Goal: Check status: Check status

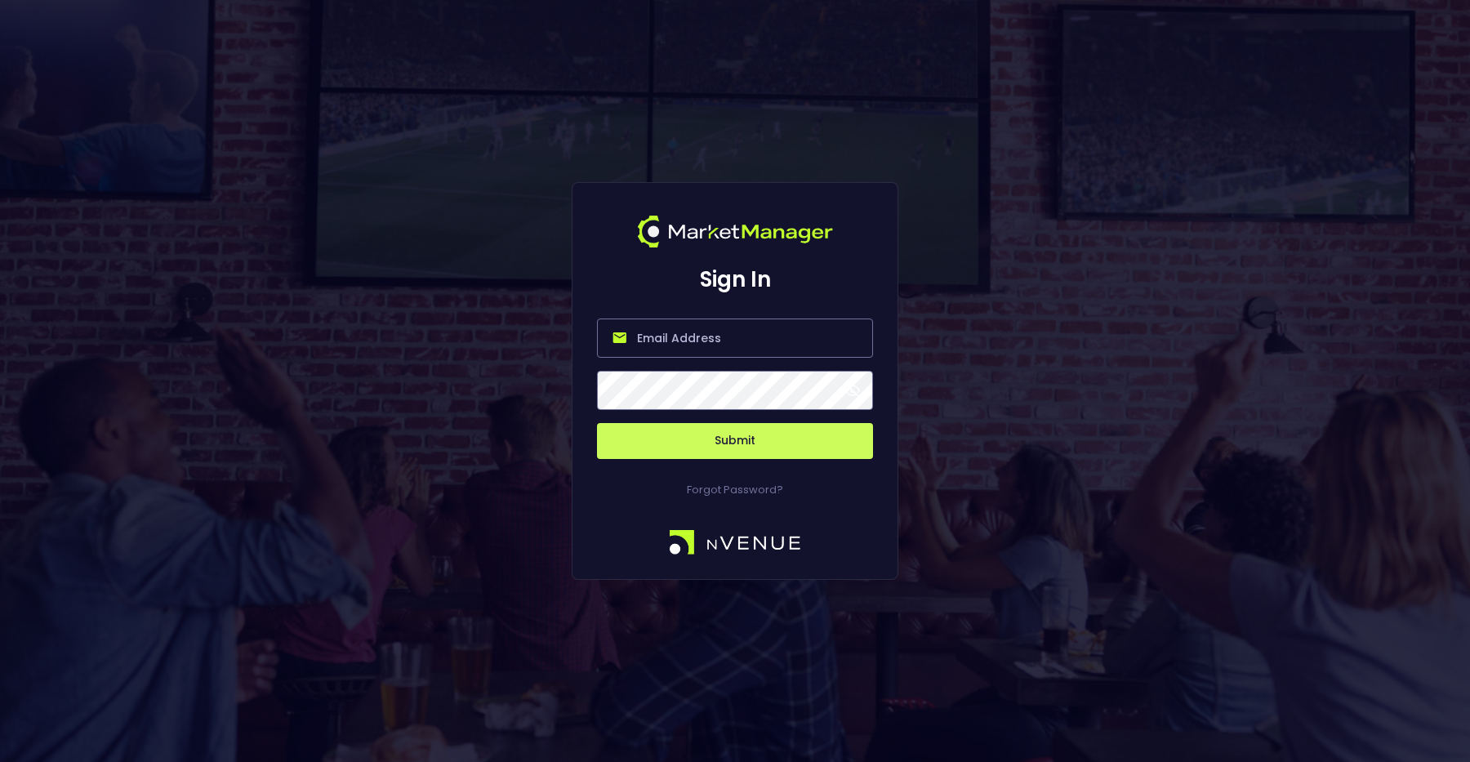
click at [705, 345] on input "email" at bounding box center [735, 337] width 276 height 39
type input "[PERSON_NAME][EMAIL_ADDRESS][DOMAIN_NAME]"
click at [720, 444] on button "Submit" at bounding box center [735, 441] width 276 height 36
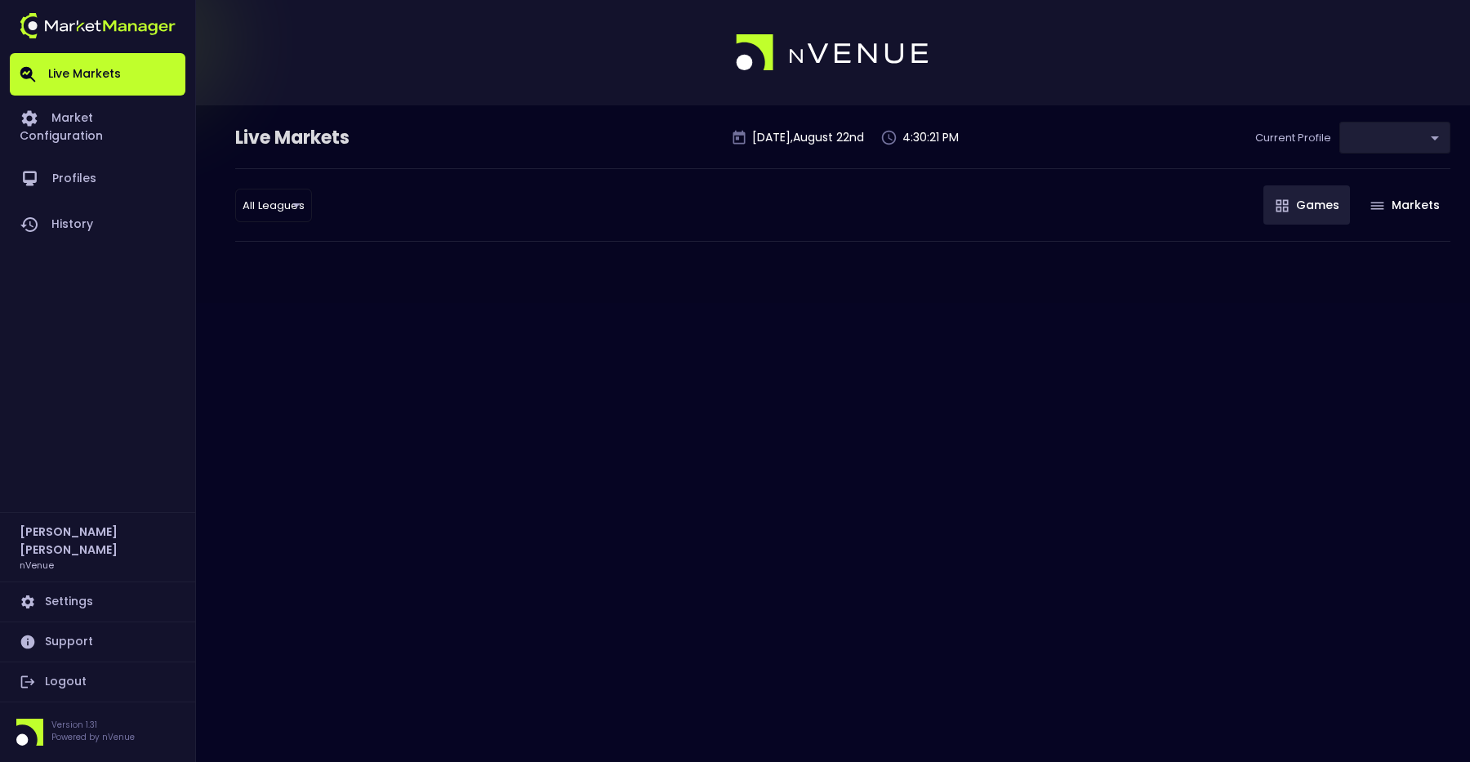
type input "d66ee90f-df8e-430e-a05c-aaf70ad95ad9"
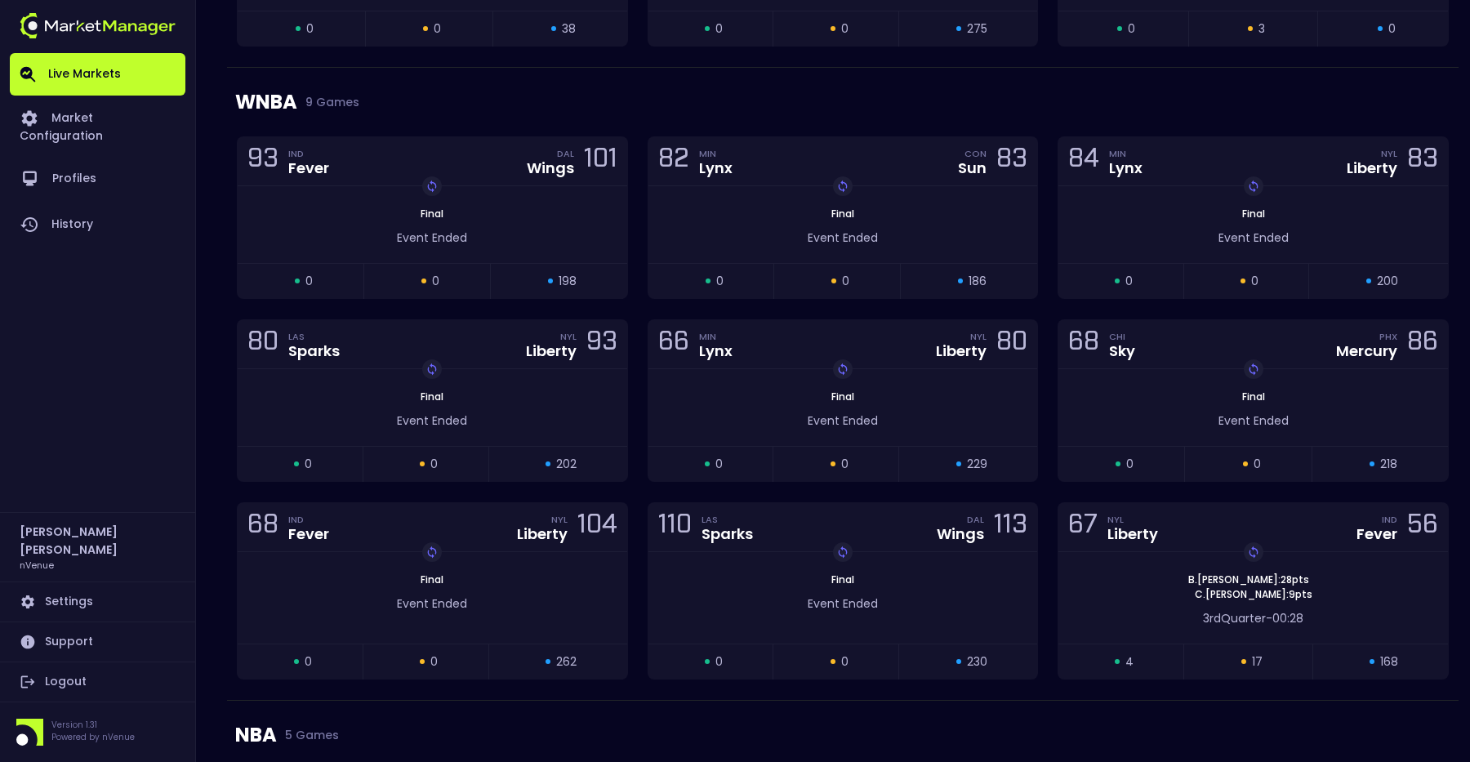
scroll to position [1039, 0]
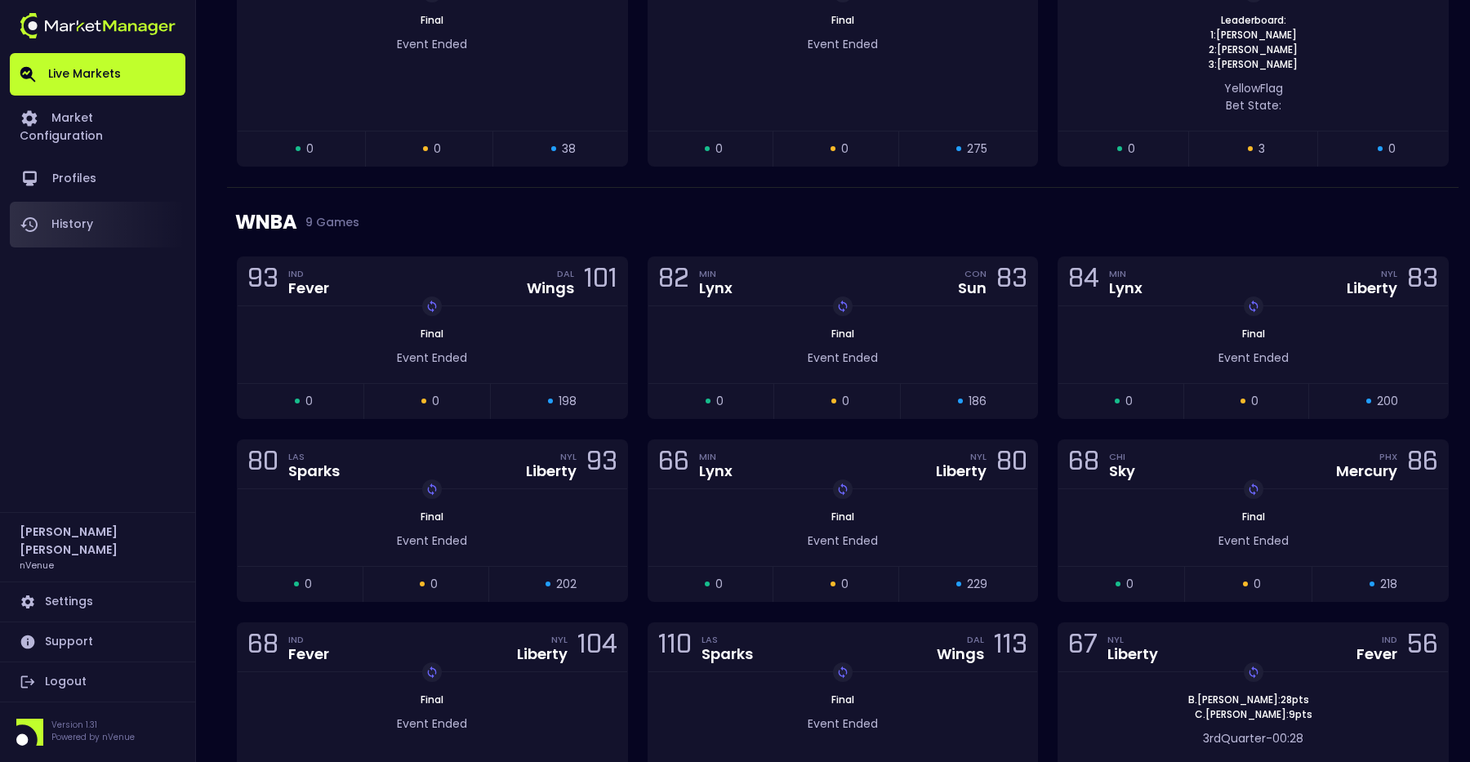
click at [96, 202] on link "History" at bounding box center [98, 225] width 176 height 46
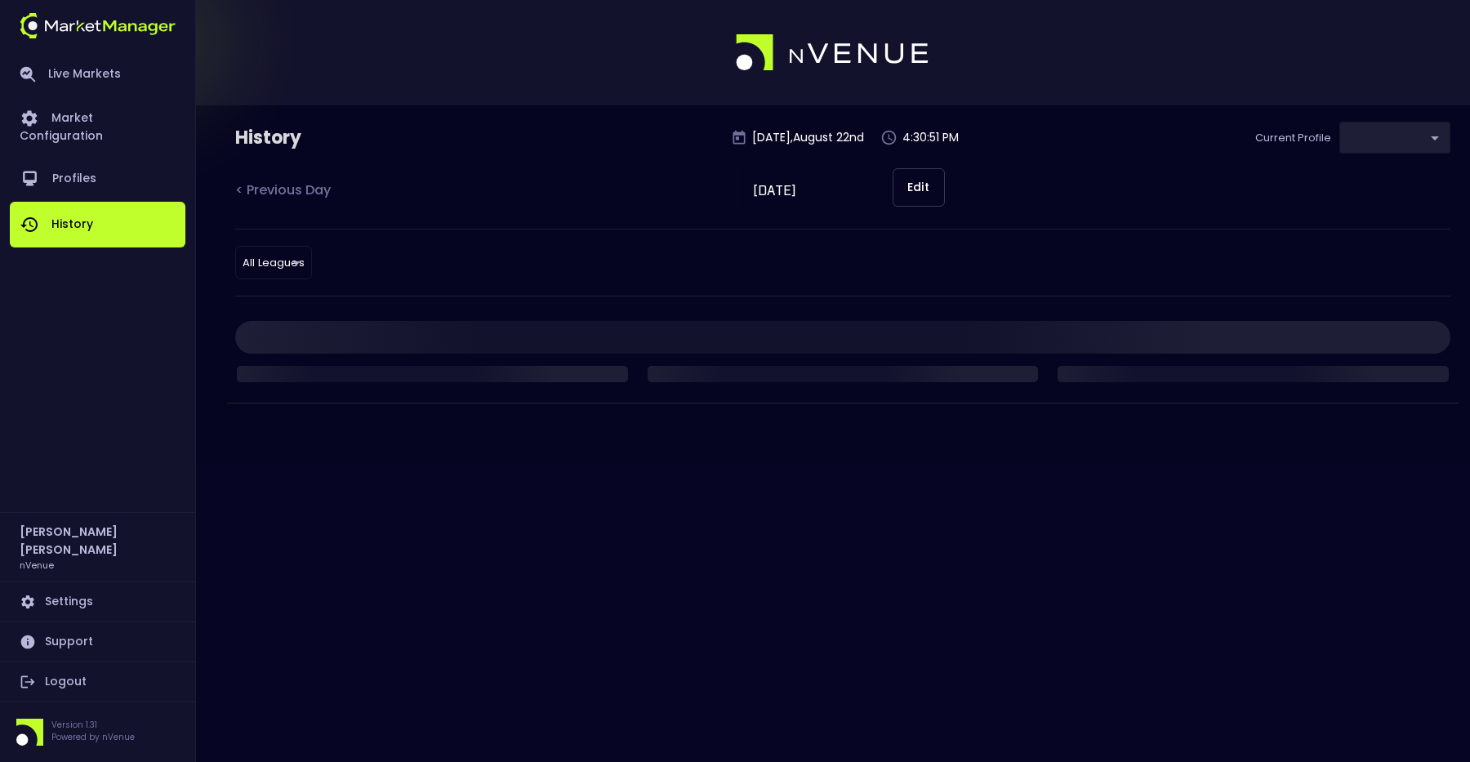
type input "d66ee90f-df8e-430e-a05c-aaf70ad95ad9"
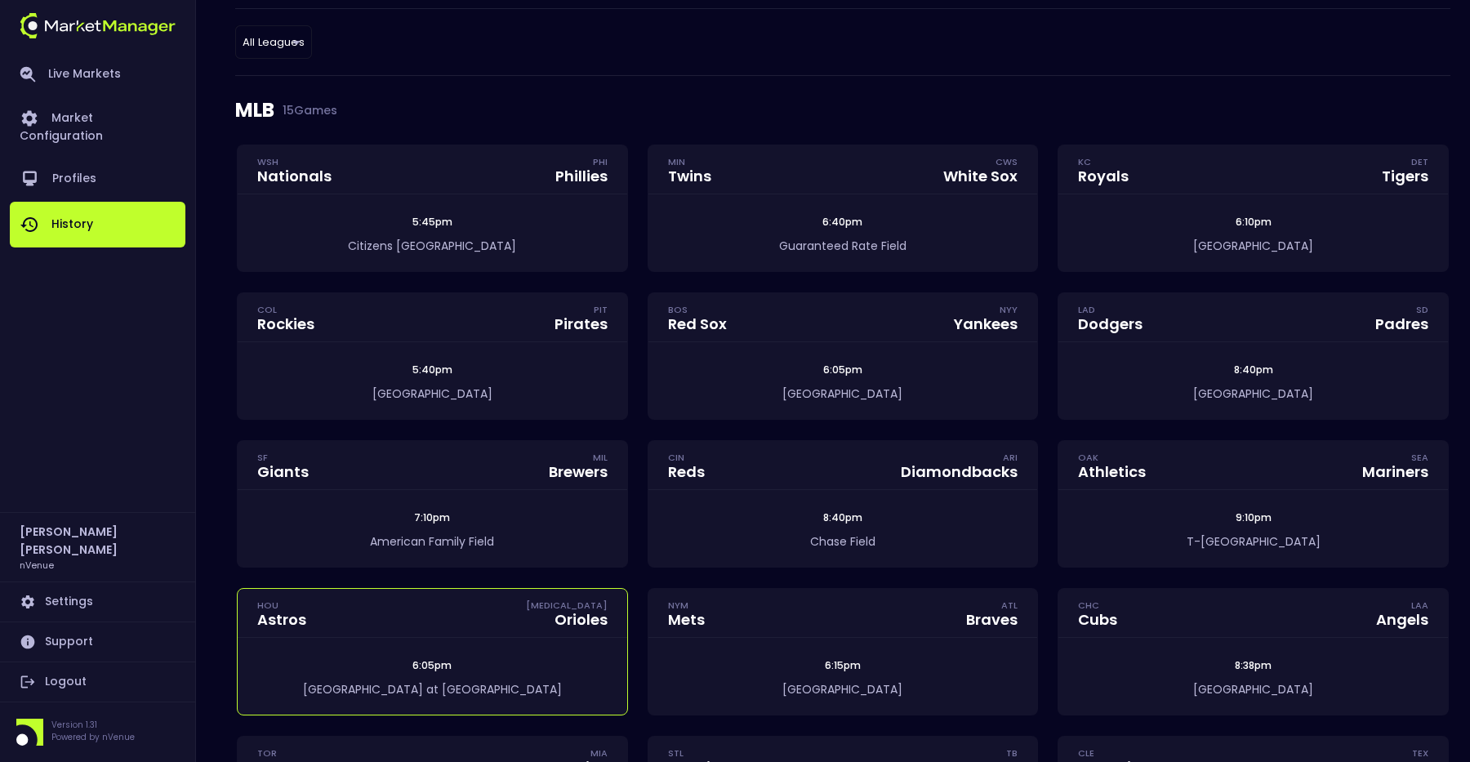
scroll to position [114, 0]
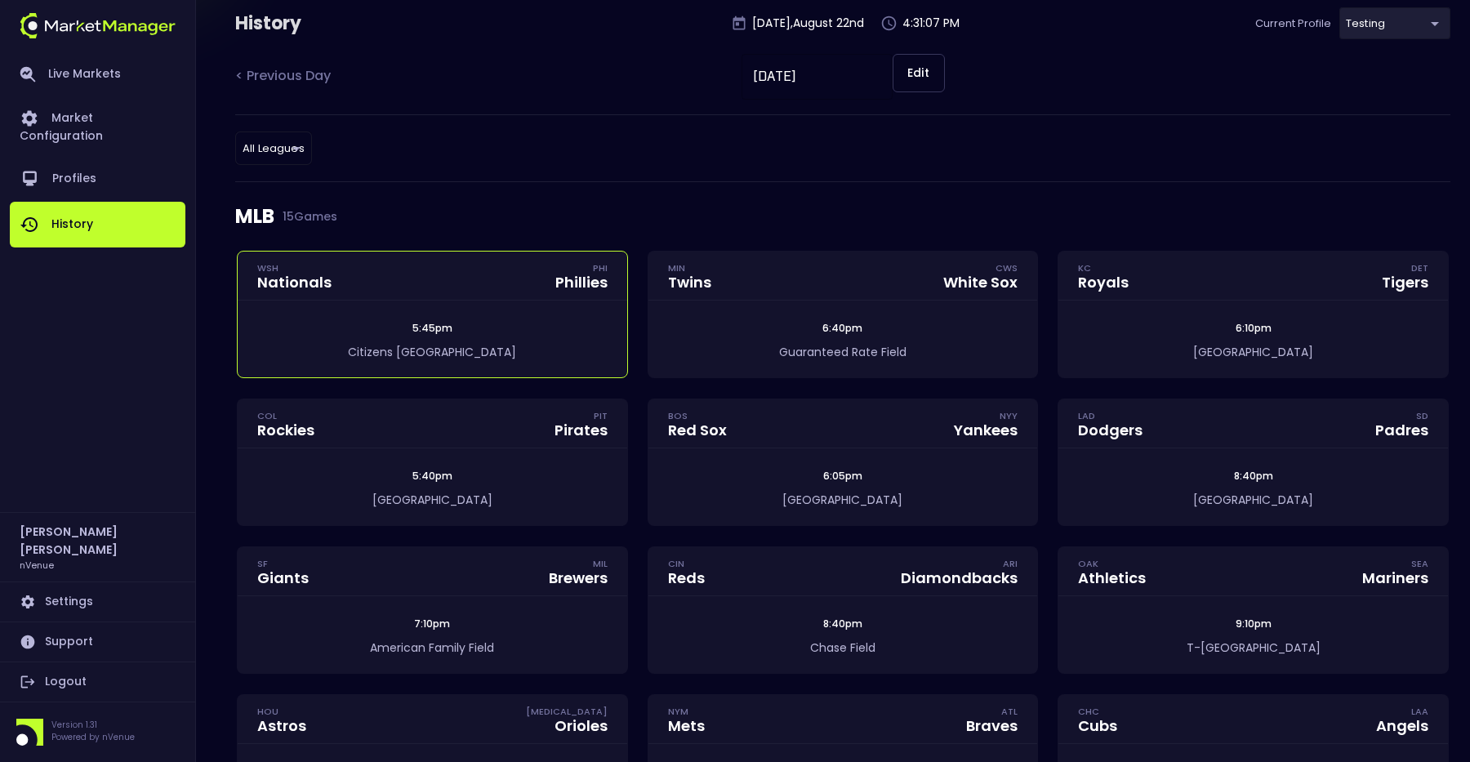
click at [461, 330] on div "5:45pm" at bounding box center [433, 328] width 390 height 15
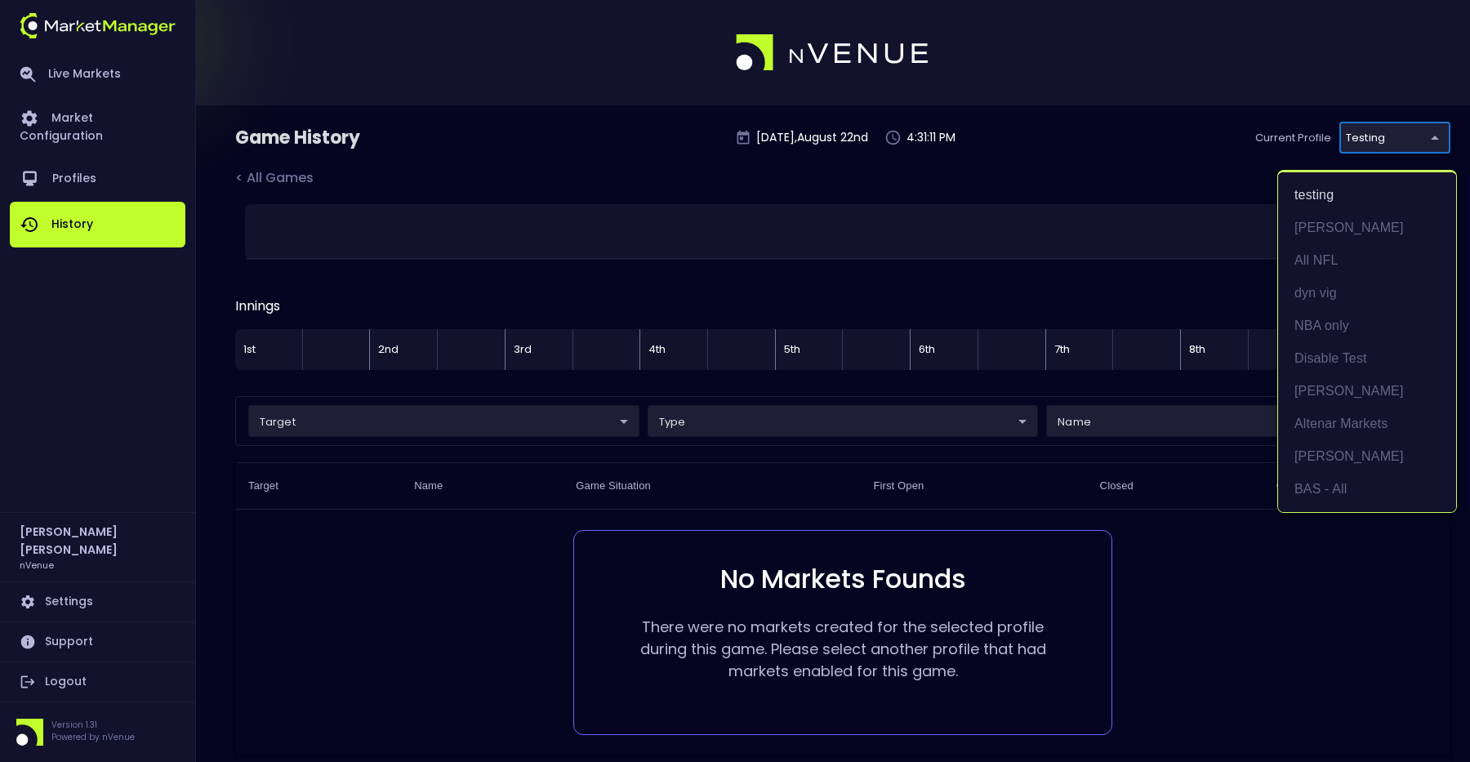
click at [1387, 141] on body "Live Markets Market Configuration Profiles History [PERSON_NAME] nVenue Setting…" at bounding box center [735, 418] width 1470 height 837
click at [1349, 489] on li "BAS - All" at bounding box center [1367, 489] width 178 height 33
type input "0d810fa5-e353-4d9c-b11d-31f095cae871"
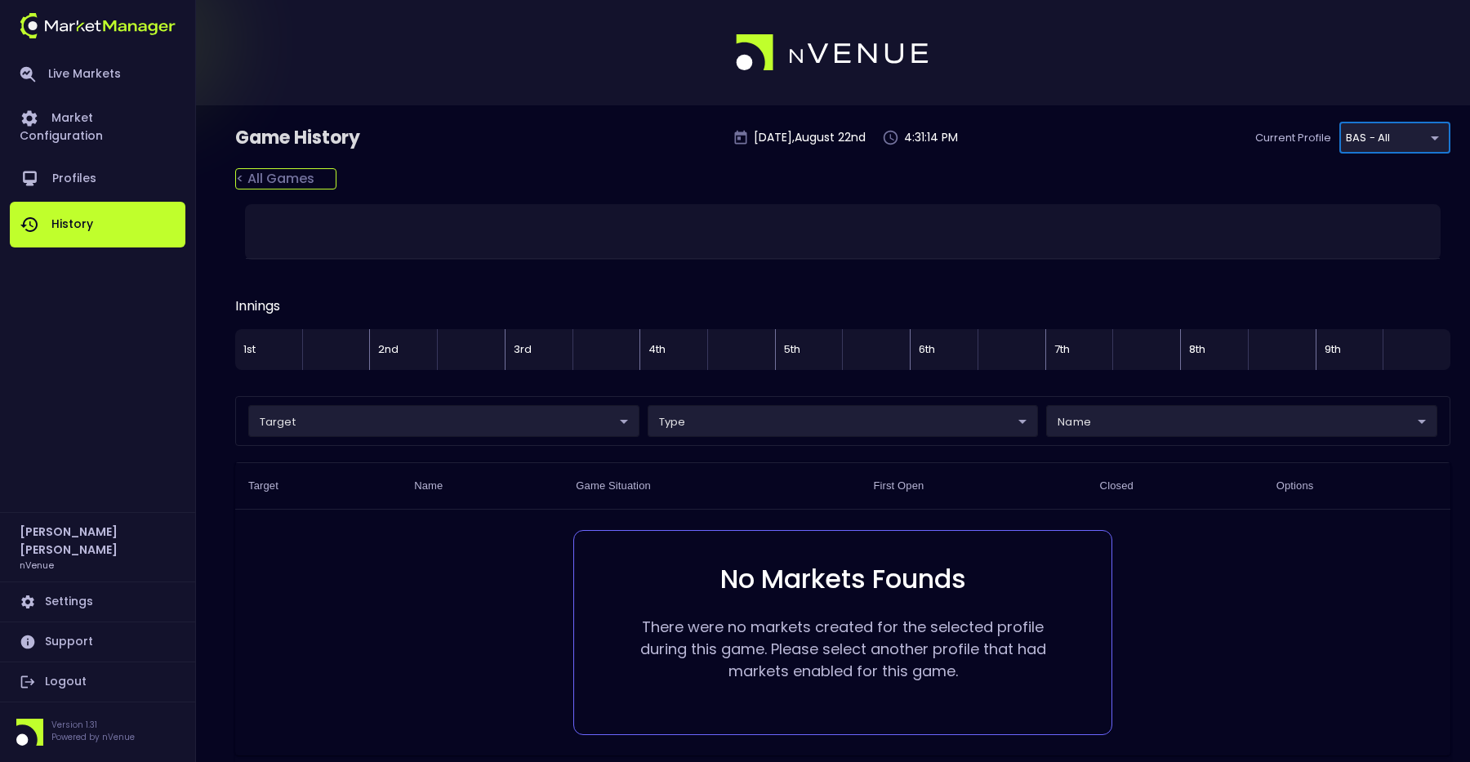
click at [281, 174] on div "< All Games" at bounding box center [285, 178] width 101 height 21
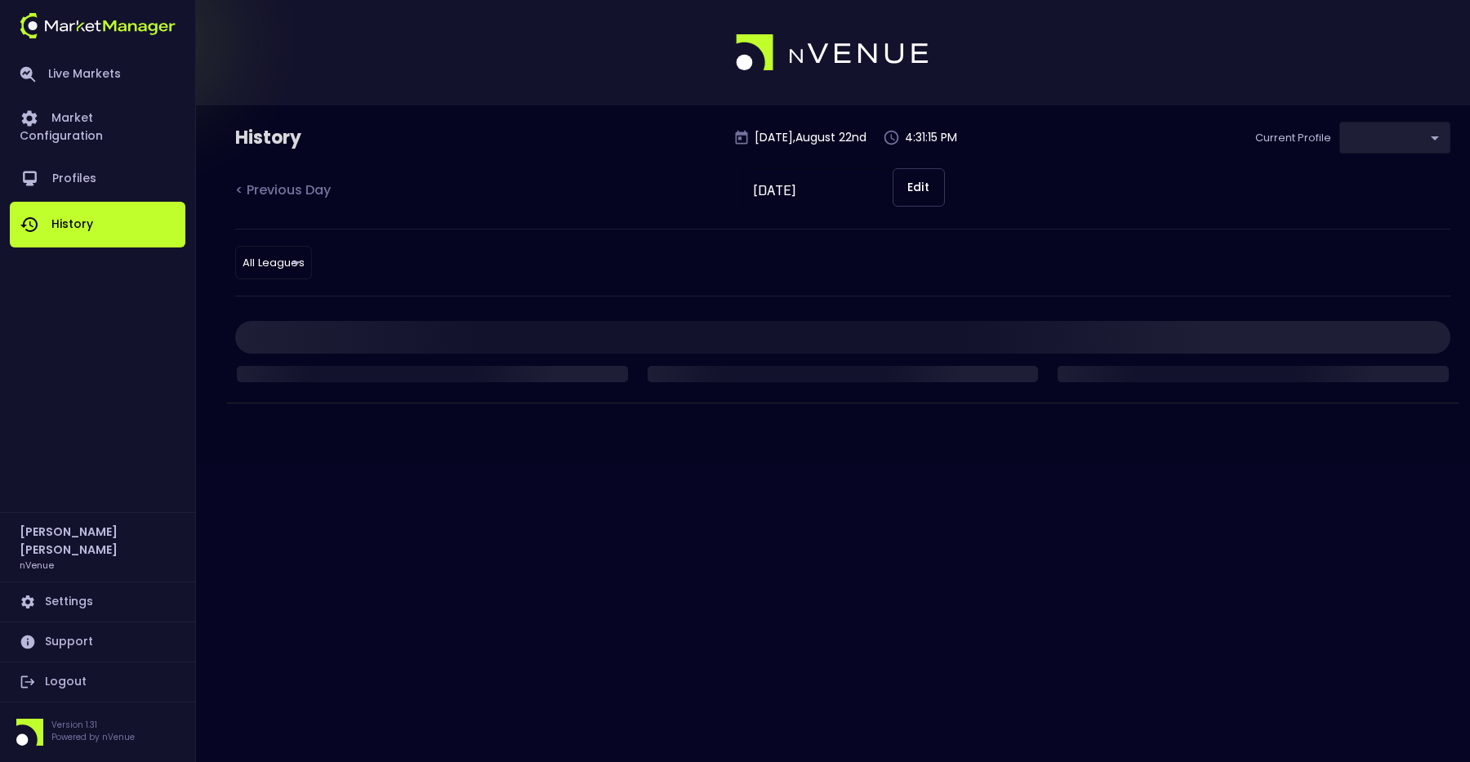
type input "0d810fa5-e353-4d9c-b11d-31f095cae871"
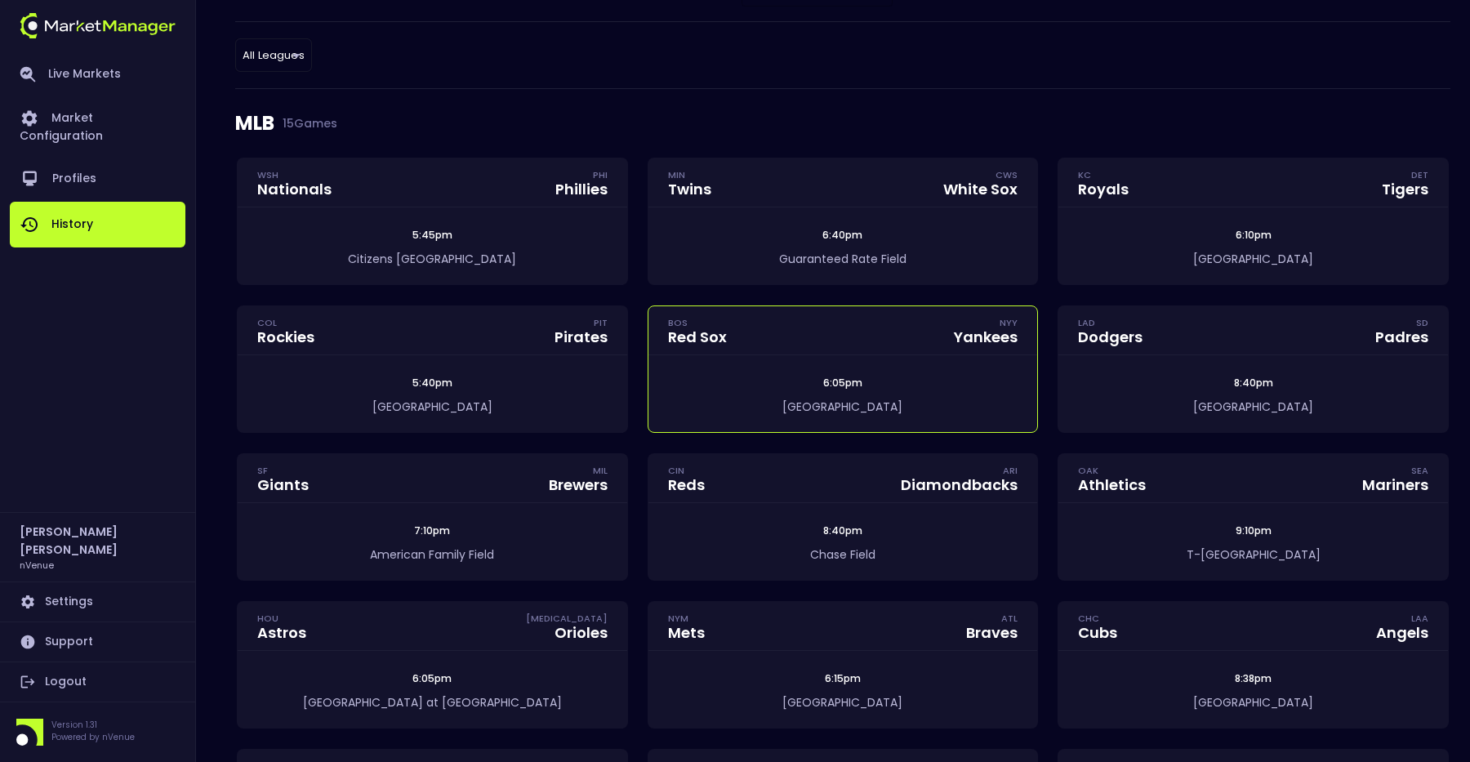
scroll to position [210, 0]
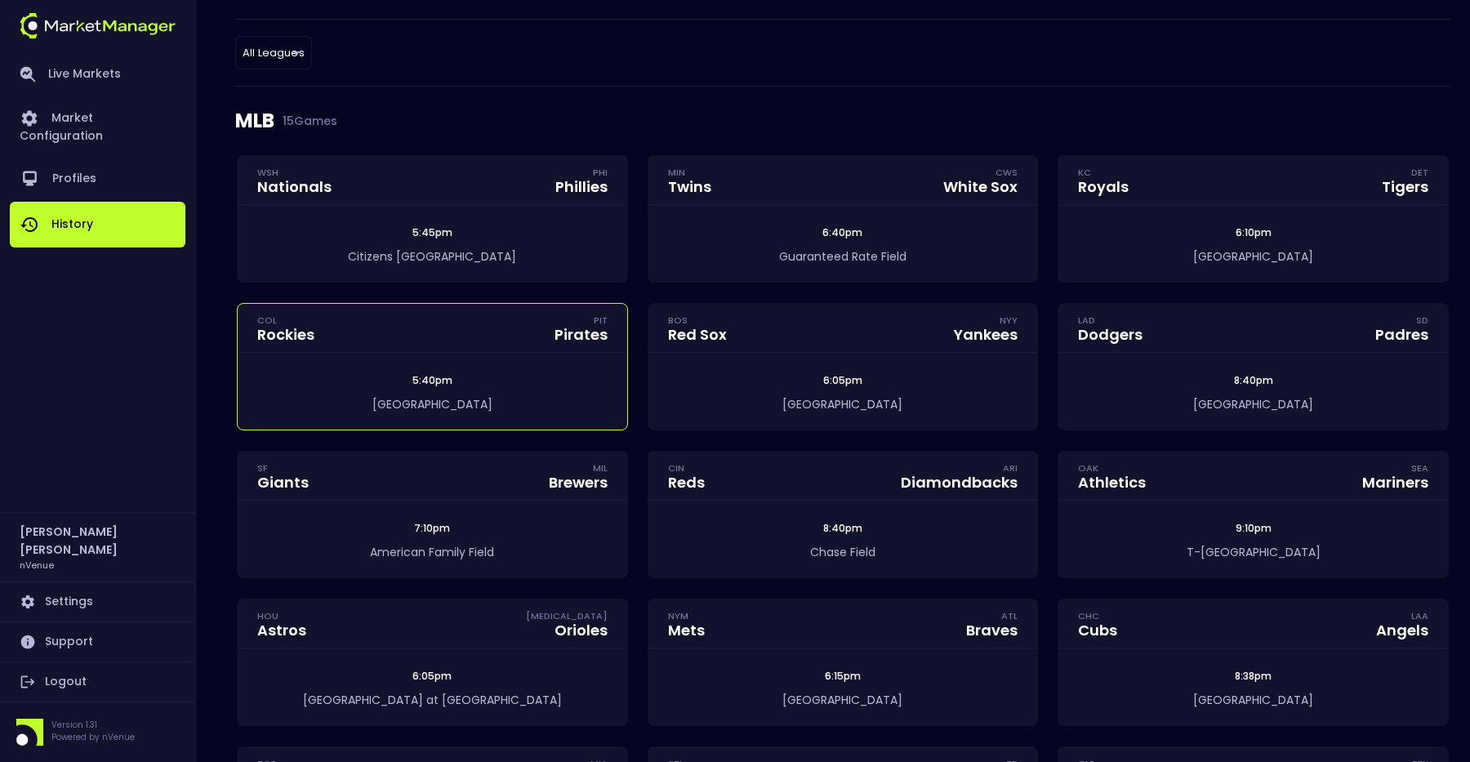
click at [529, 381] on div "5:40pm" at bounding box center [433, 380] width 390 height 15
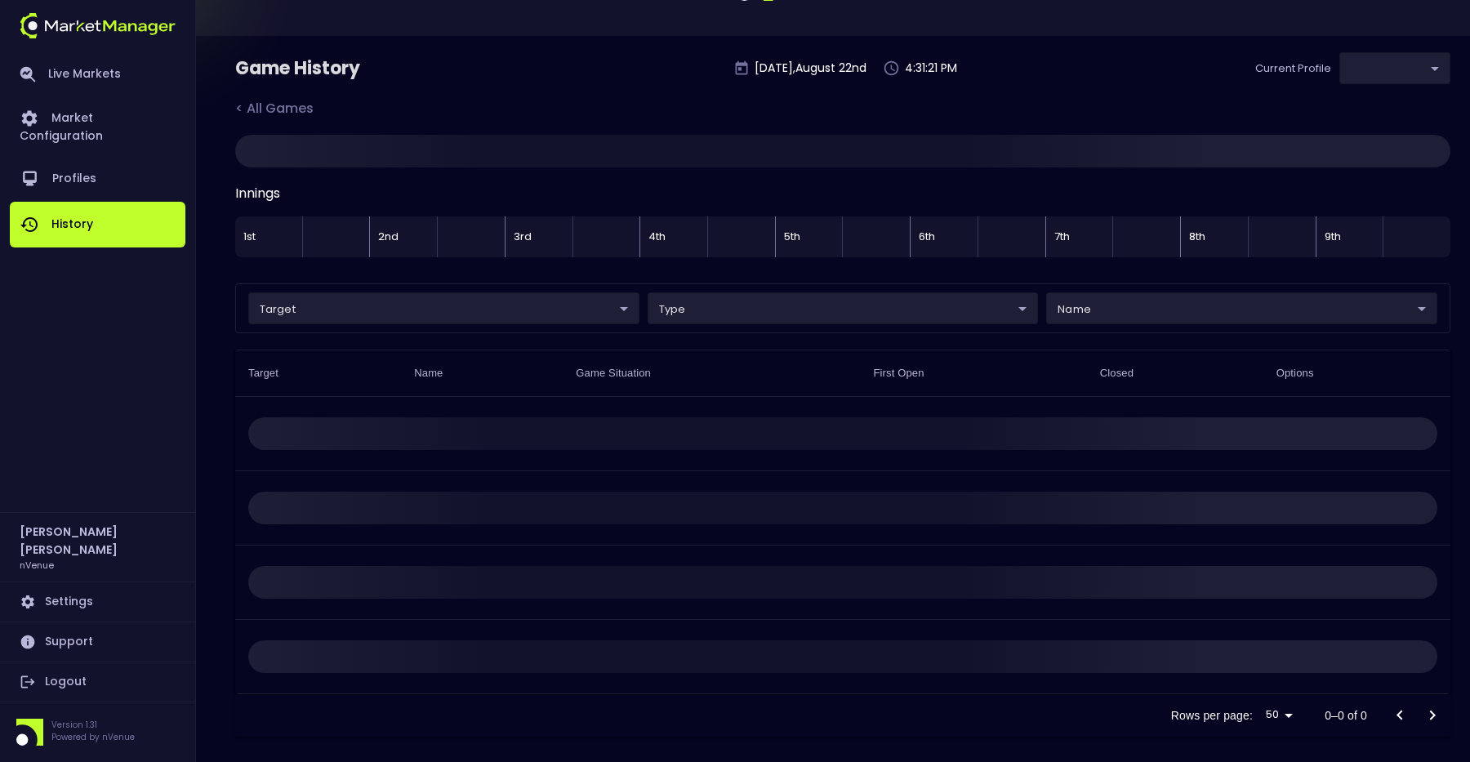
scroll to position [24, 0]
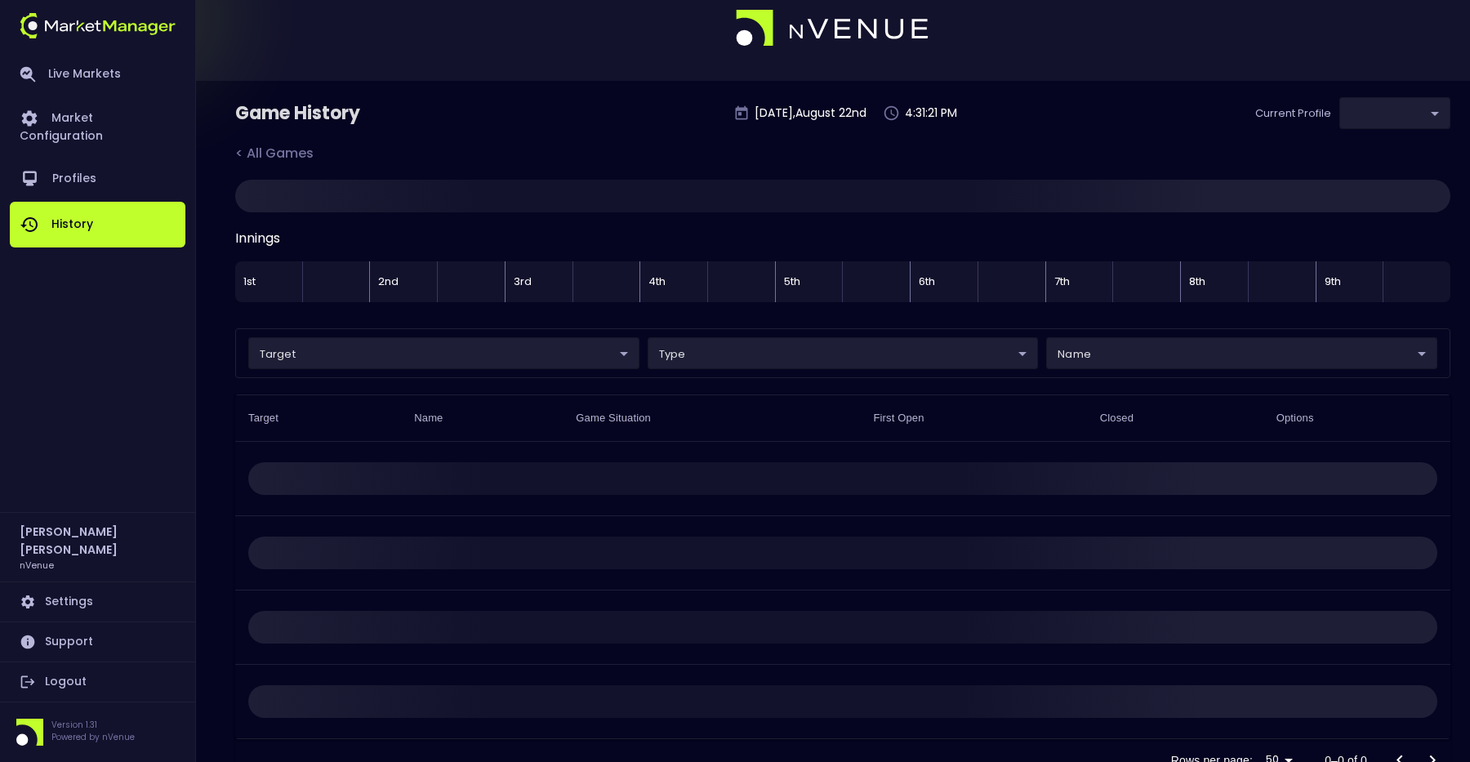
type input "0d810fa5-e353-4d9c-b11d-31f095cae871"
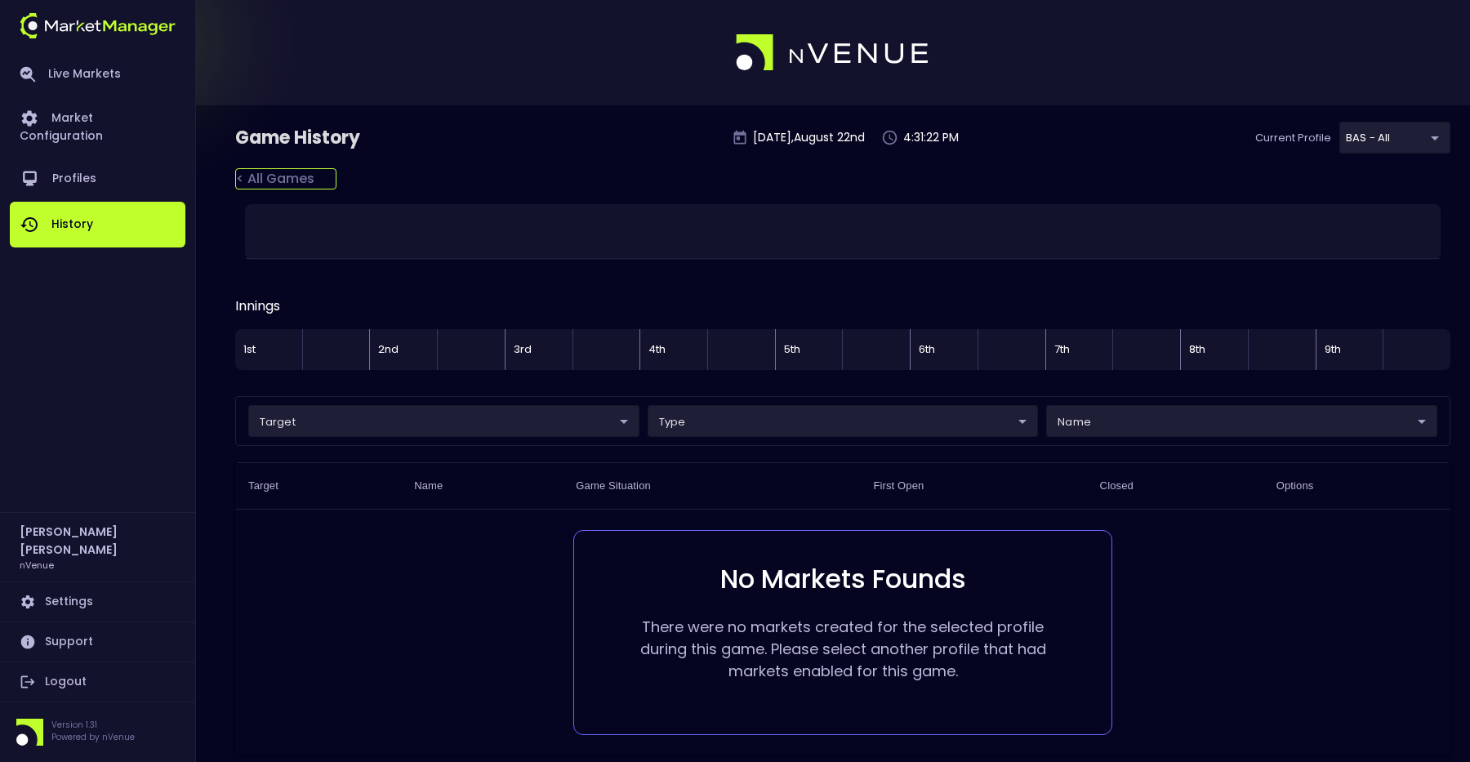
click at [248, 168] on div "< All Games" at bounding box center [285, 178] width 101 height 21
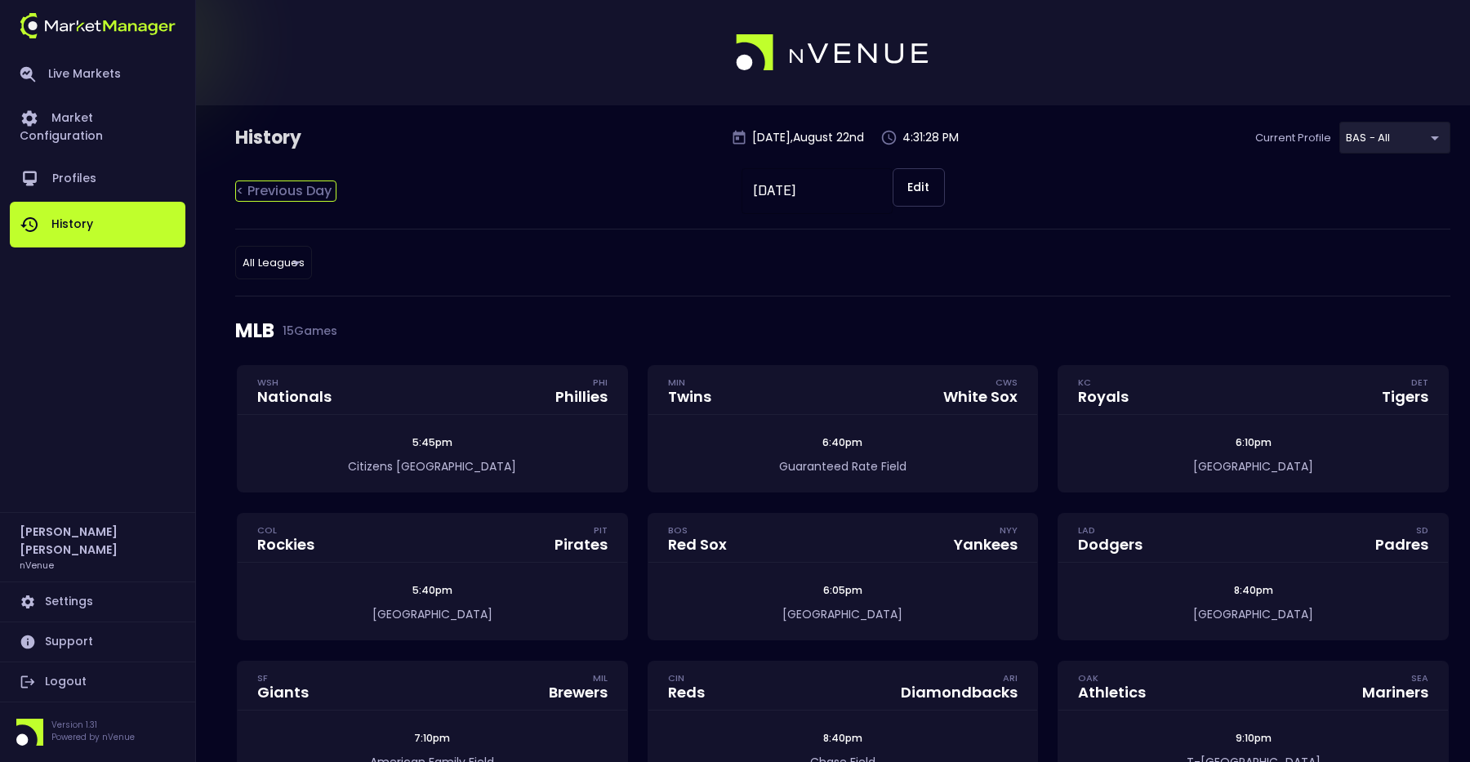
click at [270, 194] on div "< Previous Day" at bounding box center [285, 190] width 101 height 21
type input "[DATE]"
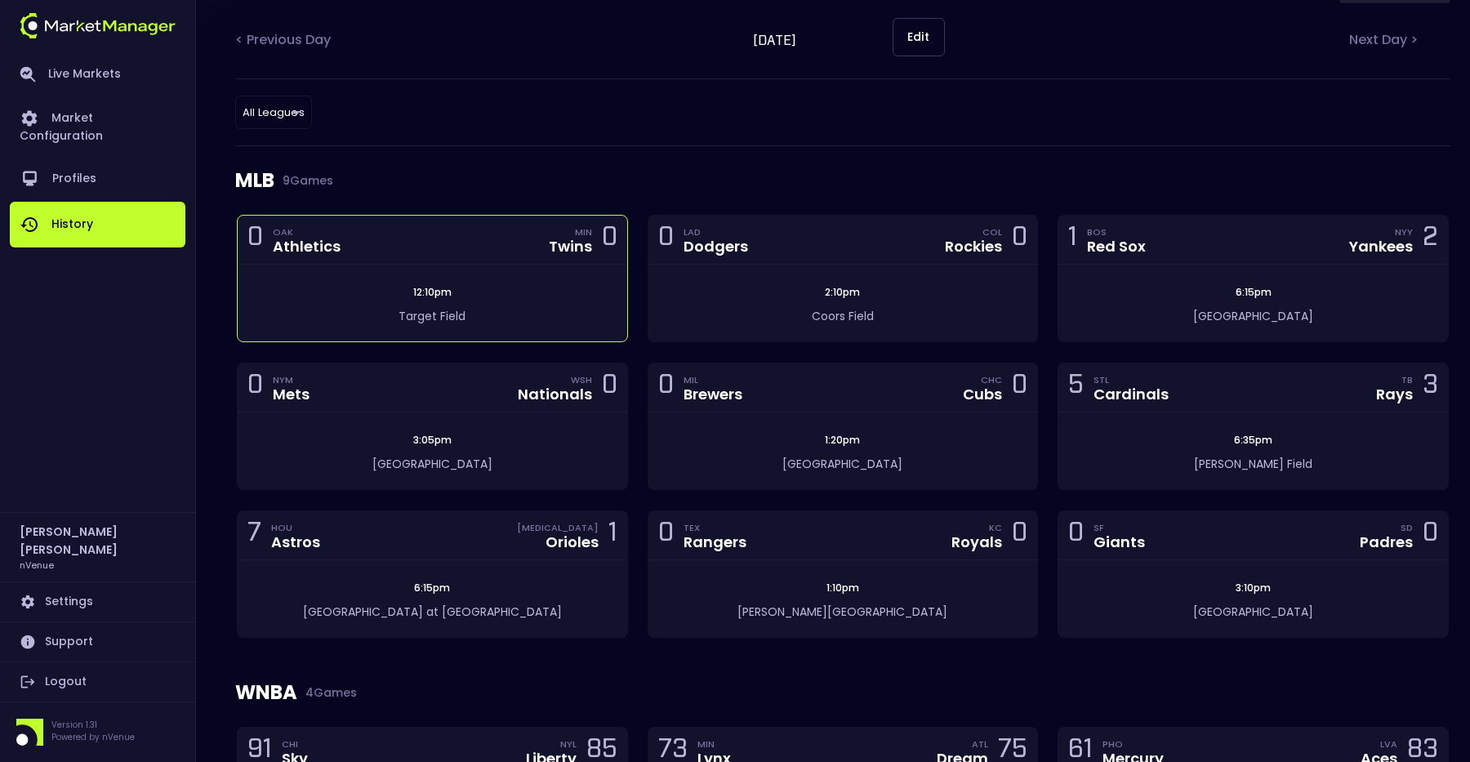
scroll to position [151, 0]
click at [790, 392] on div "0 MIL Brewers CHC Cubs 0" at bounding box center [843, 387] width 390 height 49
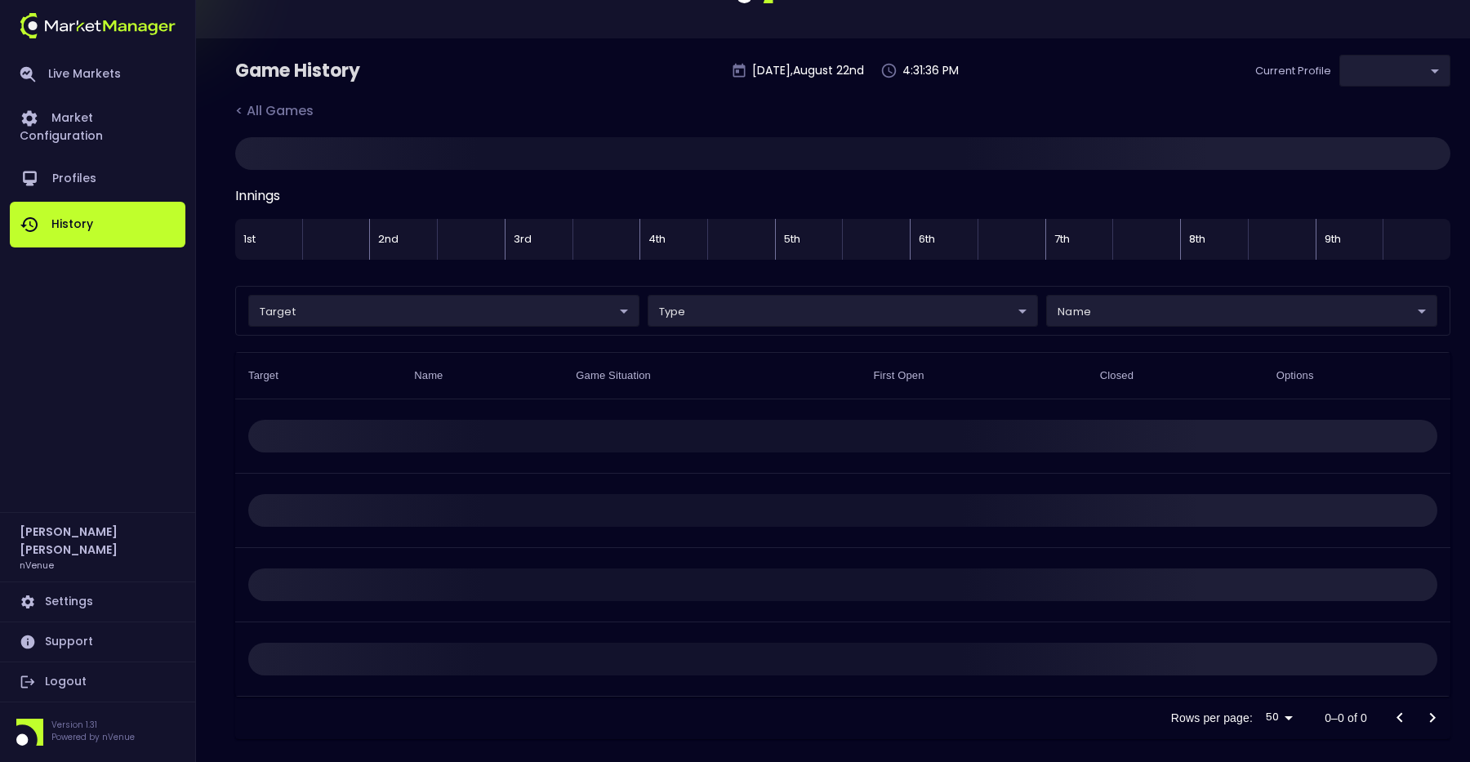
scroll to position [20, 0]
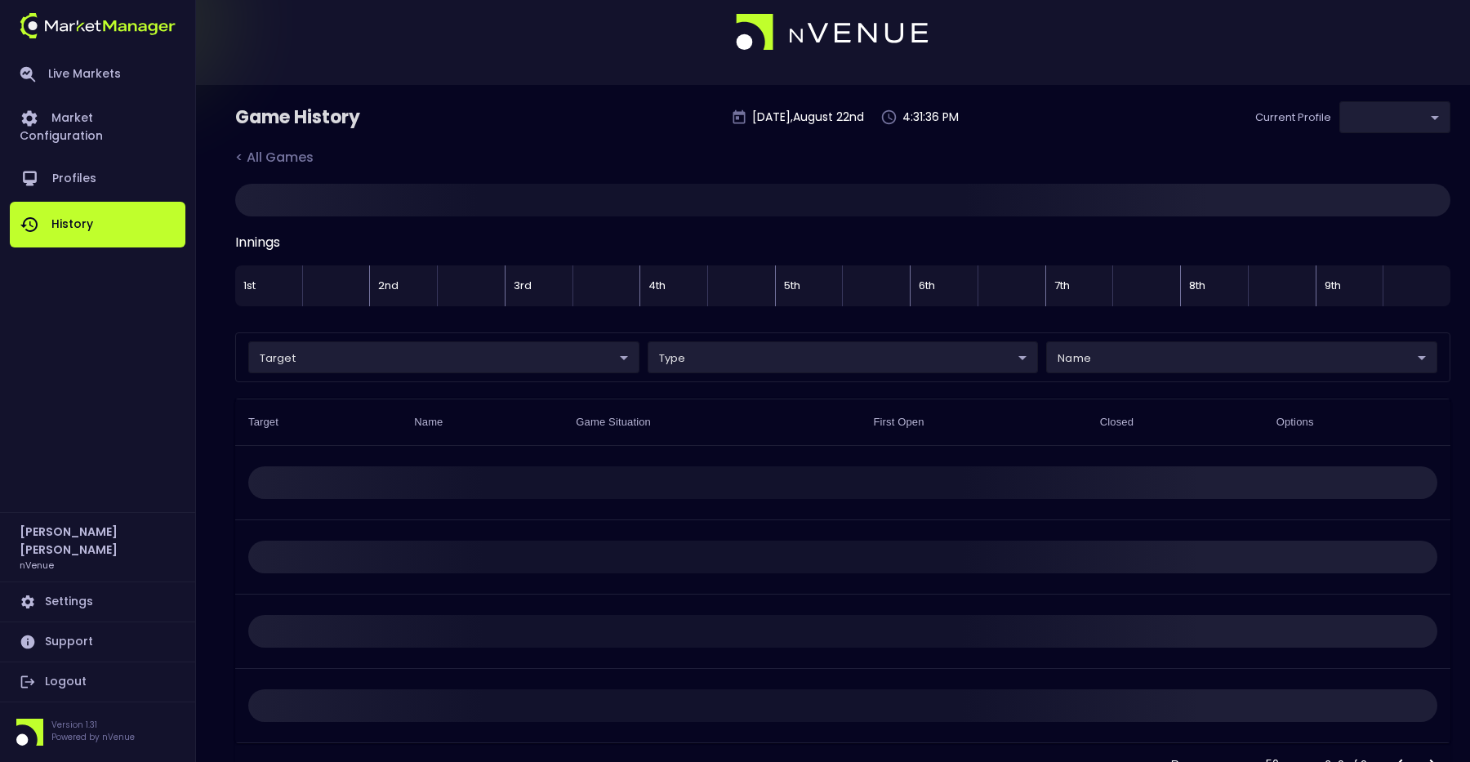
type input "0d810fa5-e353-4d9c-b11d-31f095cae871"
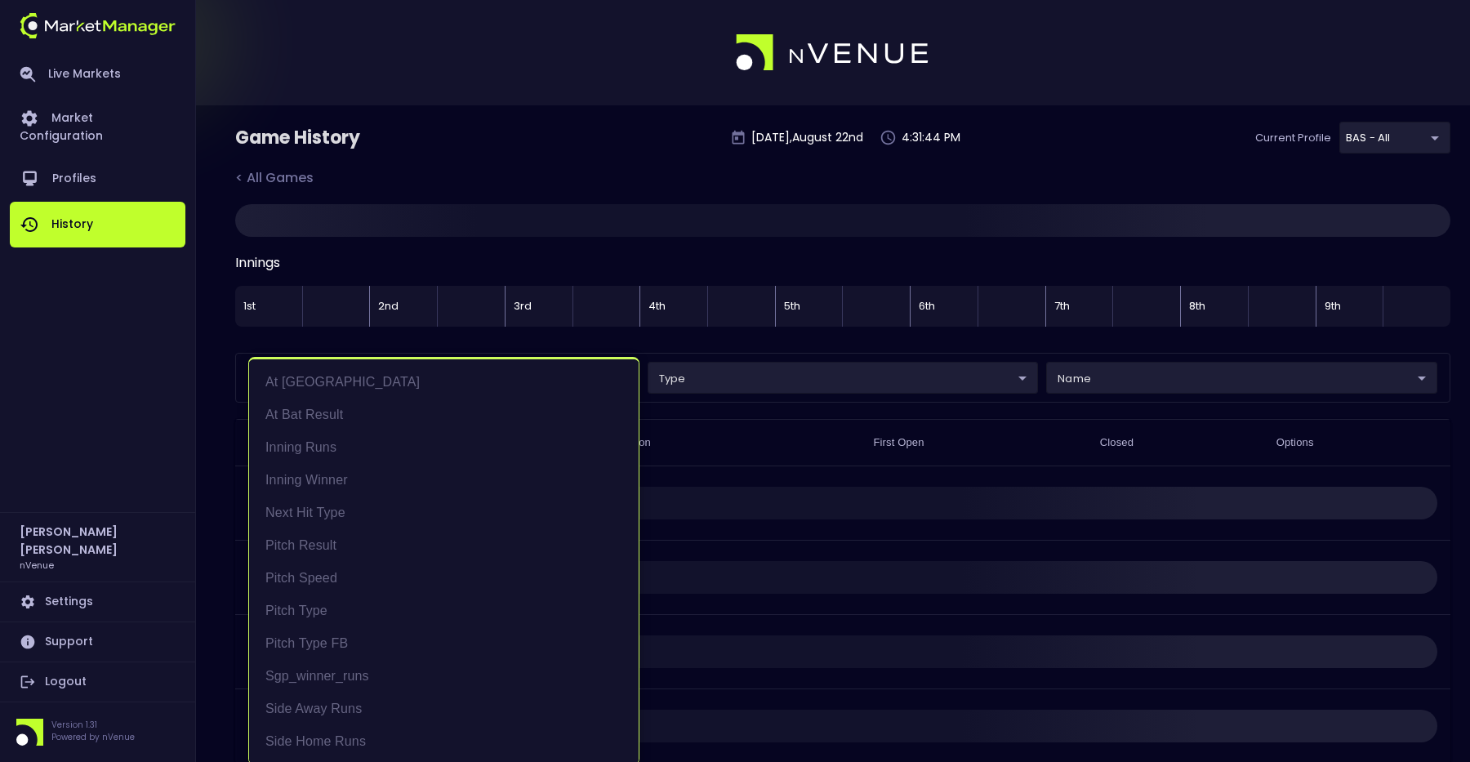
click at [460, 384] on body "Live Markets Market Configuration Profiles History [PERSON_NAME] nVenue Setting…" at bounding box center [735, 422] width 1470 height 845
click at [555, 149] on div at bounding box center [735, 381] width 1470 height 762
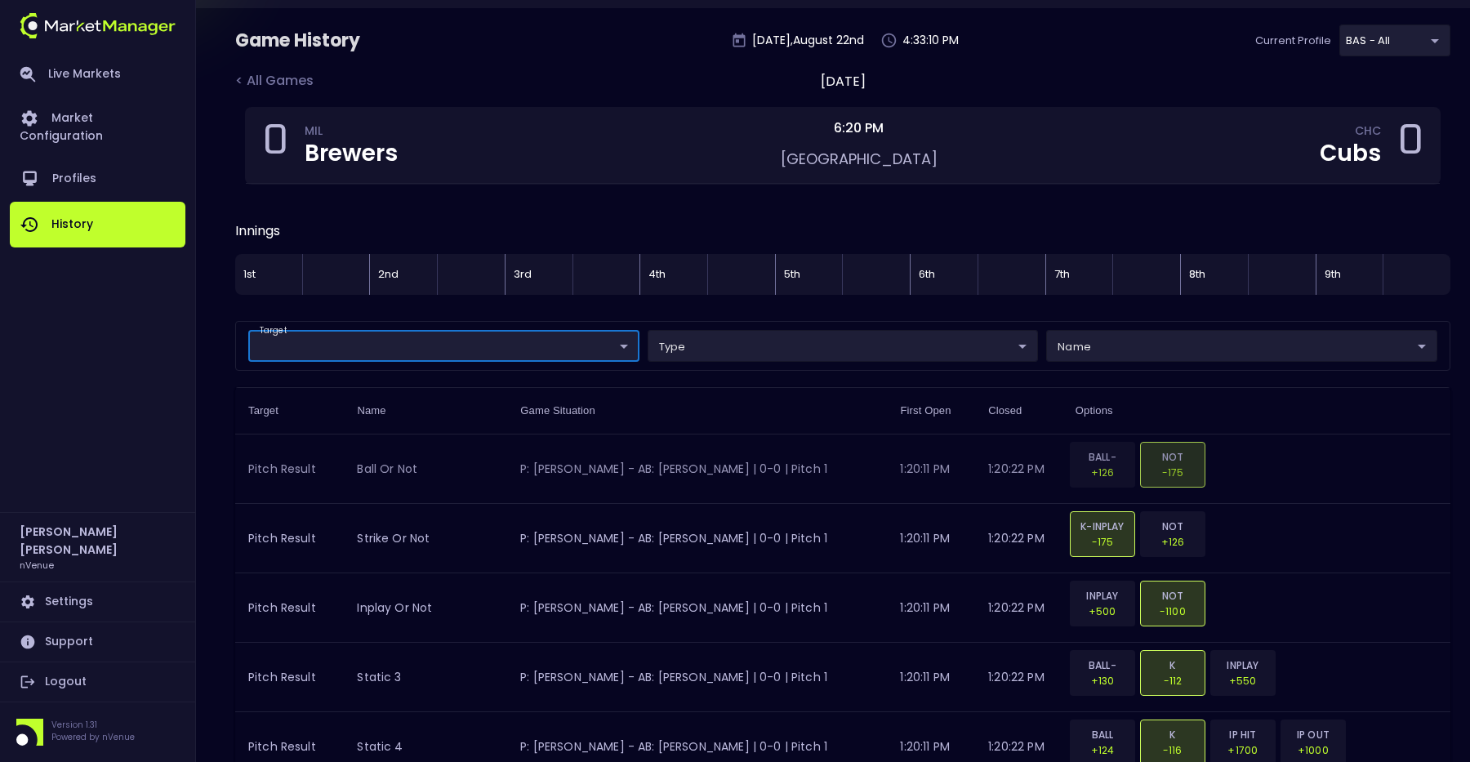
scroll to position [0, 0]
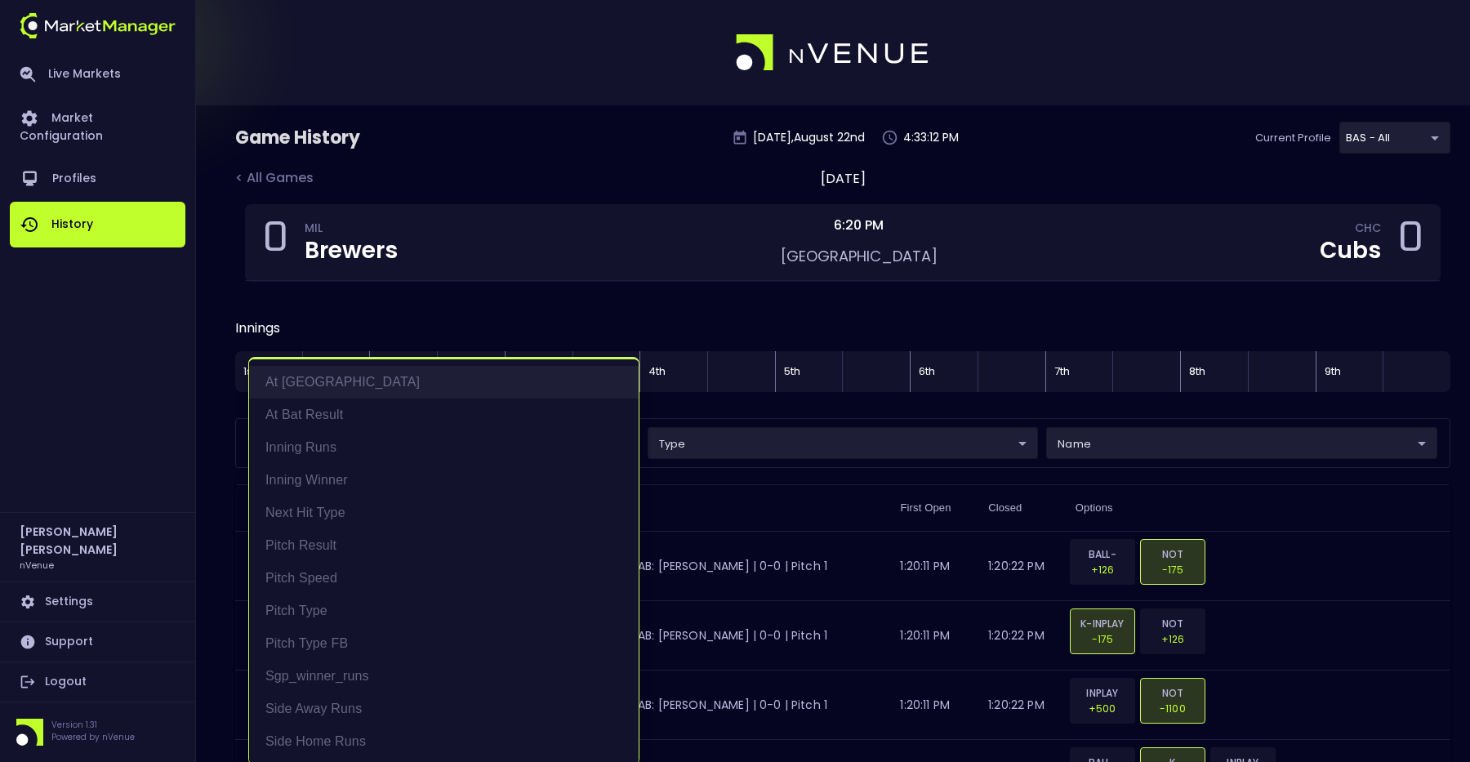
click at [332, 381] on li "At [GEOGRAPHIC_DATA]" at bounding box center [444, 382] width 390 height 33
type input "At [GEOGRAPHIC_DATA]"
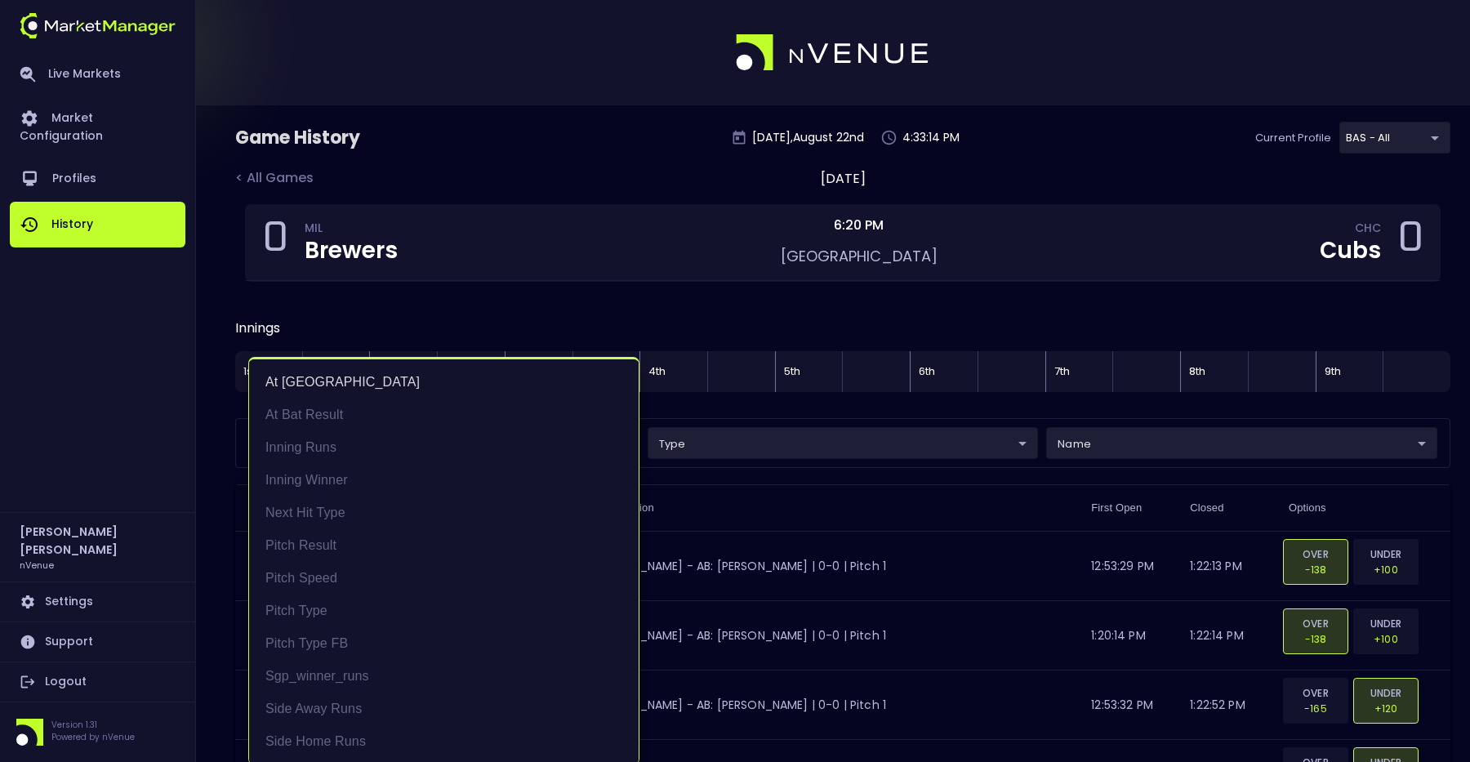
scroll to position [2, 0]
click at [599, 152] on div at bounding box center [735, 381] width 1470 height 762
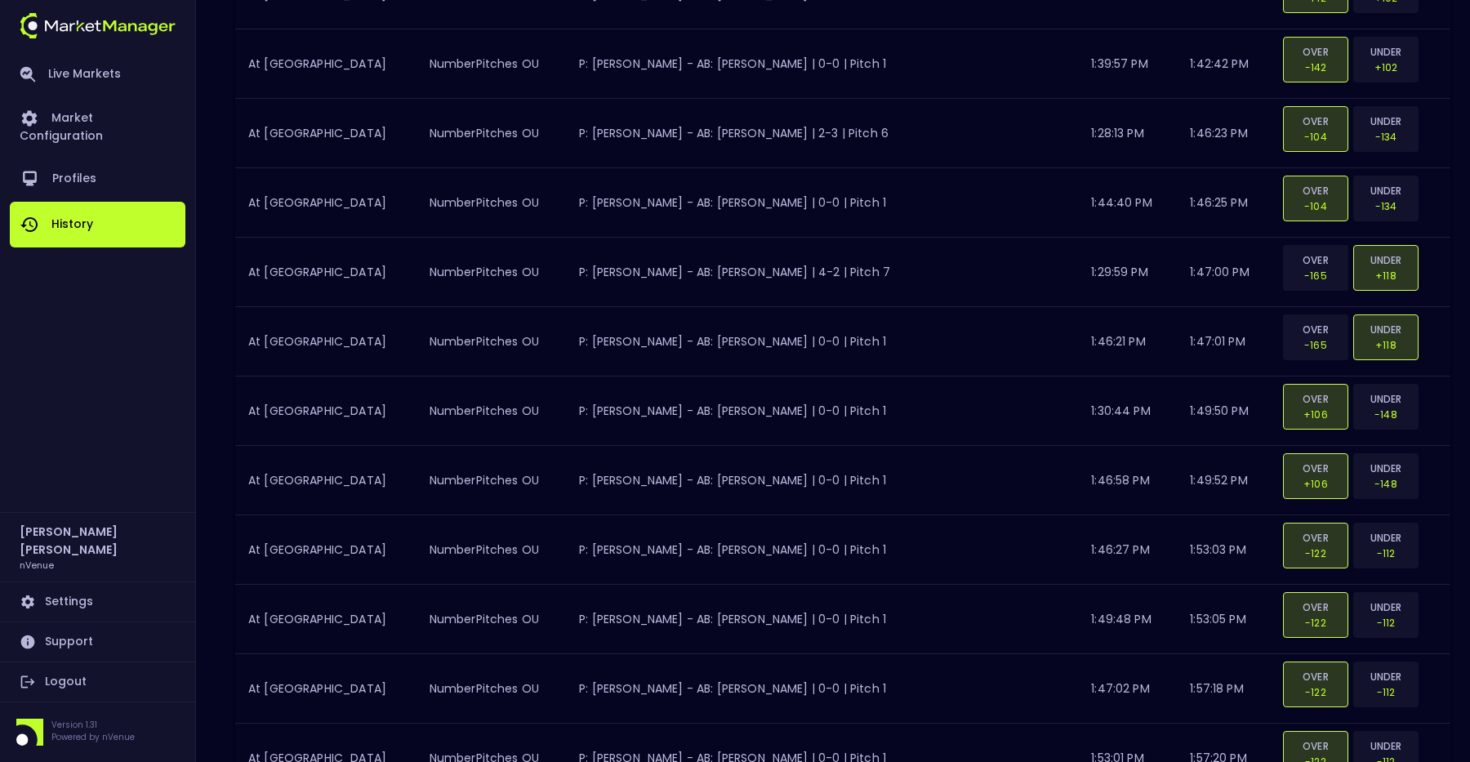
scroll to position [1961, 0]
